Goal: Task Accomplishment & Management: Manage account settings

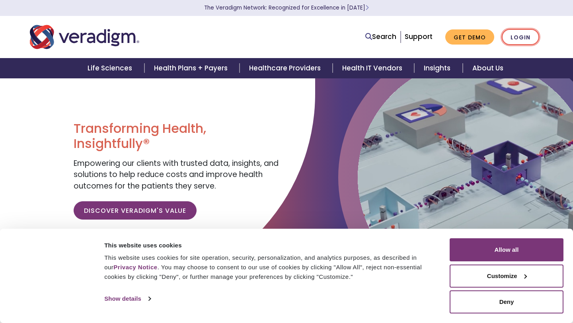
click at [512, 39] on link "Login" at bounding box center [520, 37] width 37 height 16
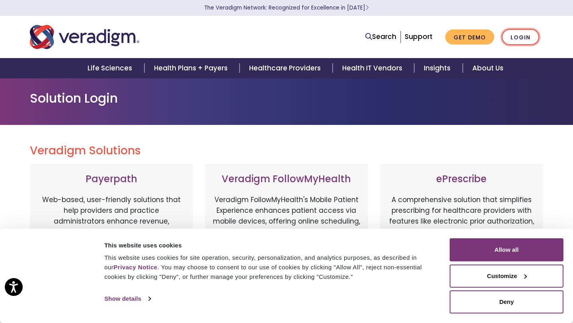
click at [512, 31] on link "Login" at bounding box center [520, 37] width 37 height 16
click at [525, 309] on button "Deny" at bounding box center [507, 302] width 114 height 23
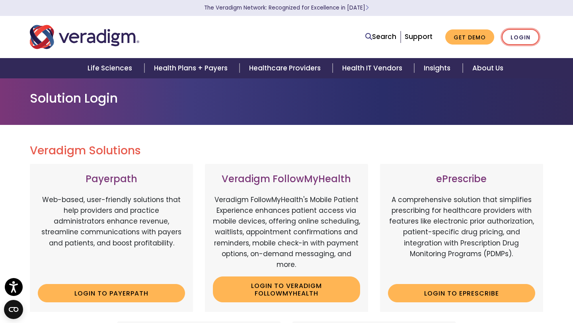
click at [516, 43] on link "Login" at bounding box center [520, 37] width 37 height 16
